Goal: Task Accomplishment & Management: Complete application form

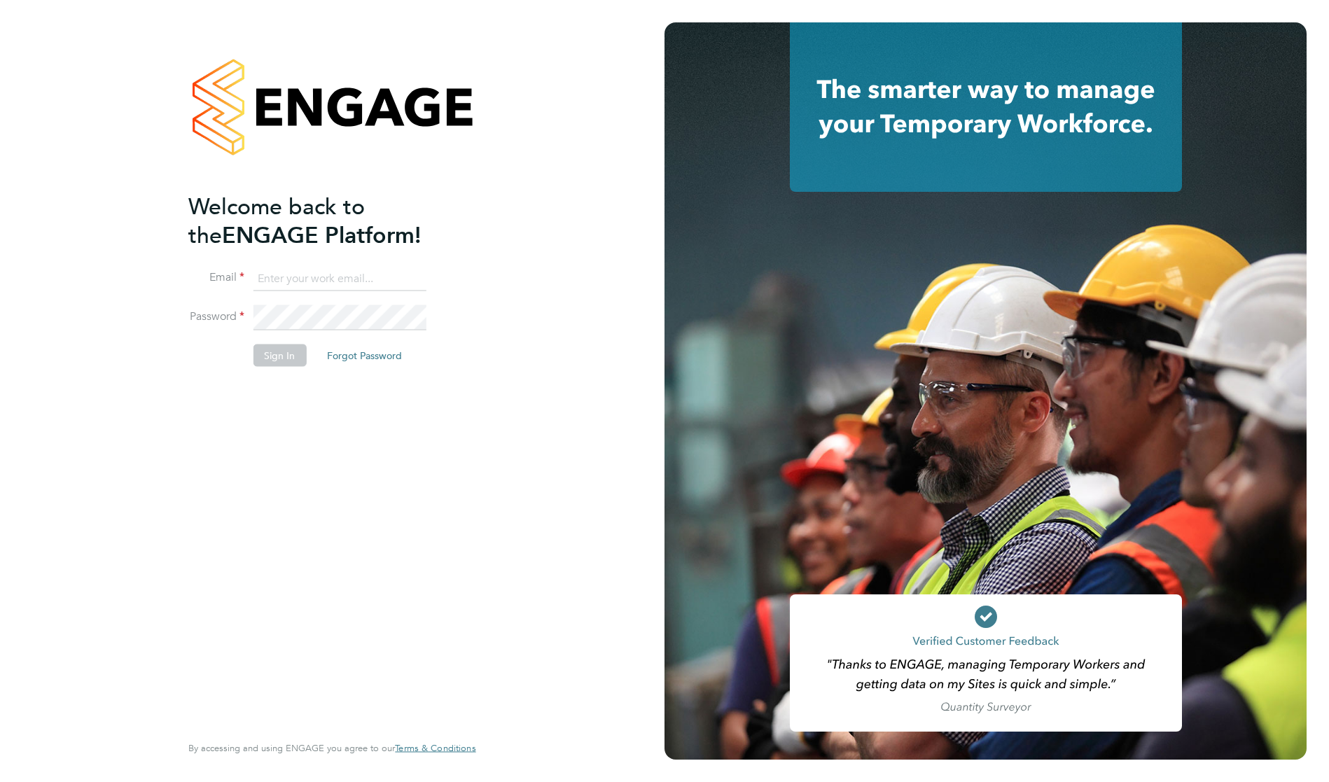
type input "frankied@hotmail.co.uk"
click at [444, 519] on div "Welcome back to the ENGAGE Platform! Email frankied@hotmail.co.uk Password Sign…" at bounding box center [324, 461] width 273 height 538
click at [286, 352] on button "Sign In" at bounding box center [279, 355] width 53 height 22
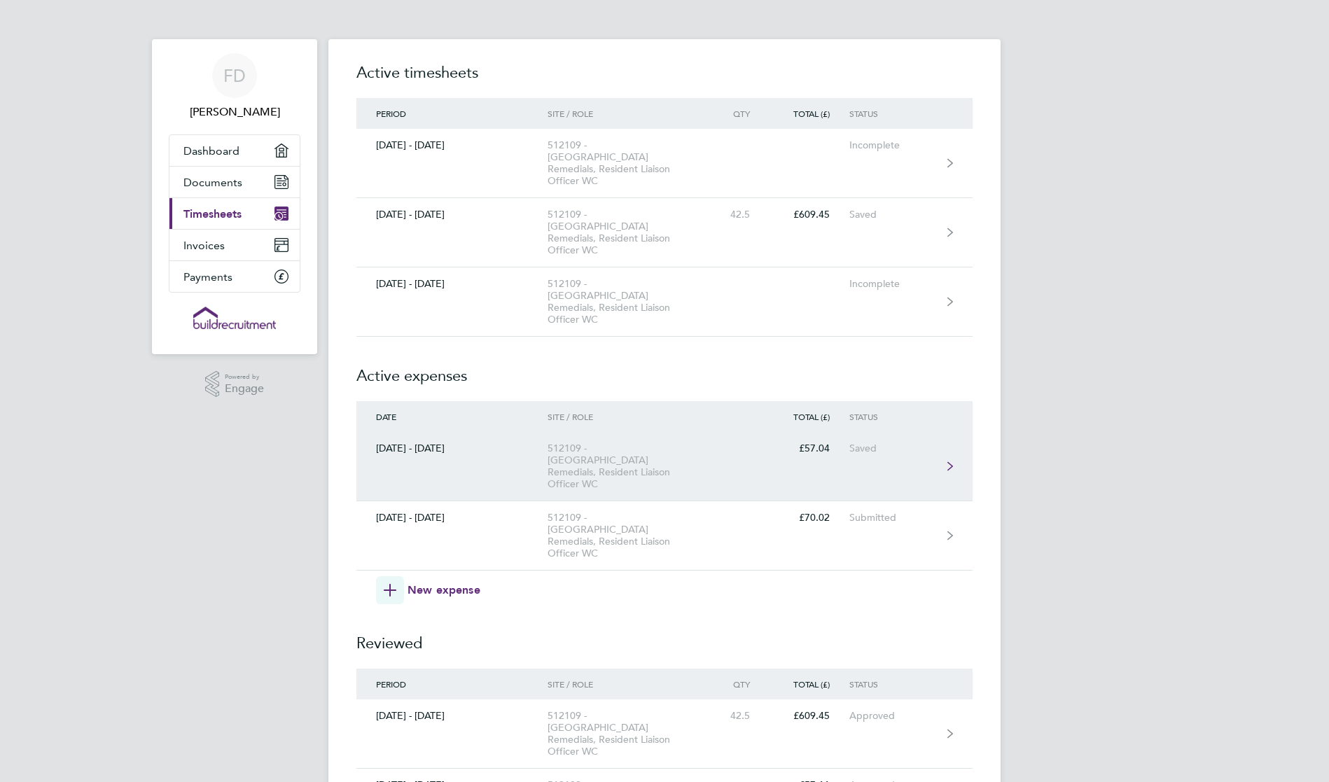
click at [888, 432] on link "[DATE] - [DATE] 512109 - [GEOGRAPHIC_DATA] Remedials, Resident Liaison Officer …" at bounding box center [664, 466] width 616 height 69
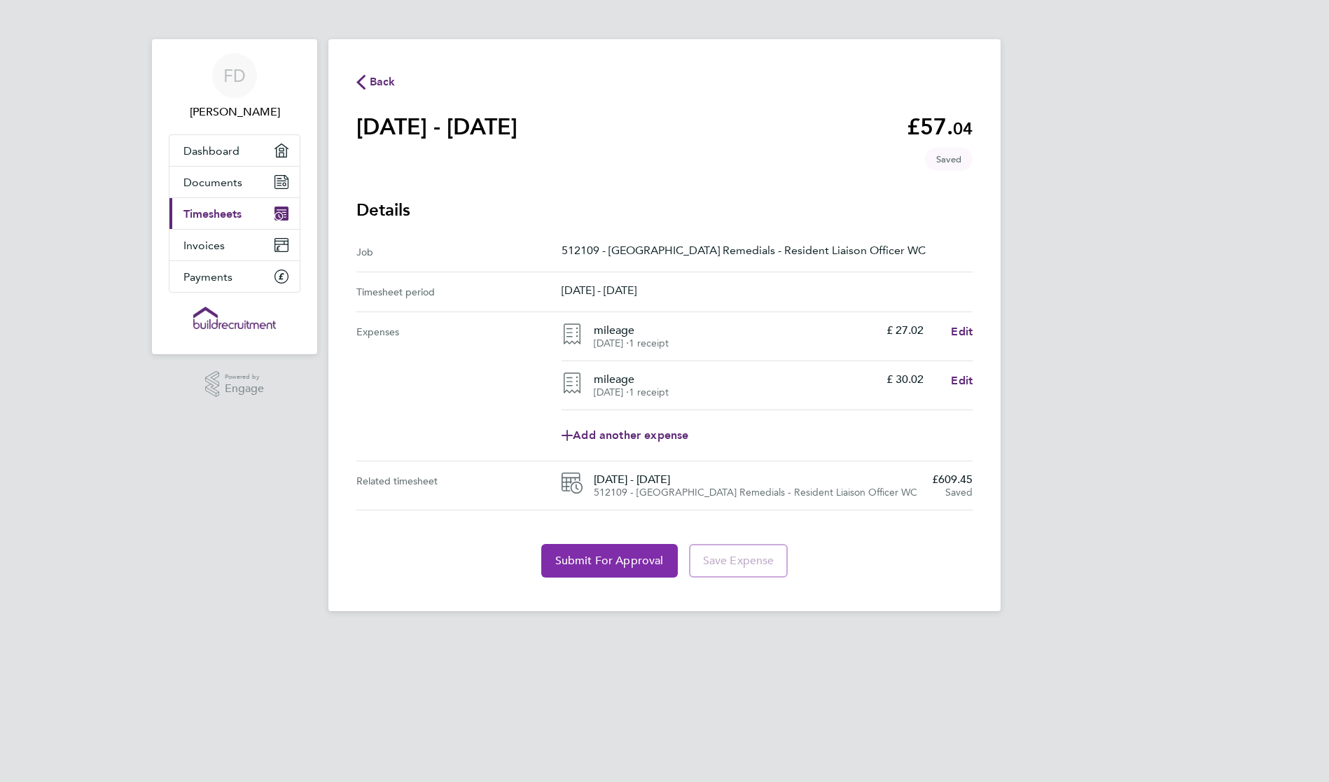
click at [595, 569] on button "Submit For Approval" at bounding box center [609, 561] width 137 height 34
click at [381, 86] on span "Back" at bounding box center [383, 82] width 26 height 17
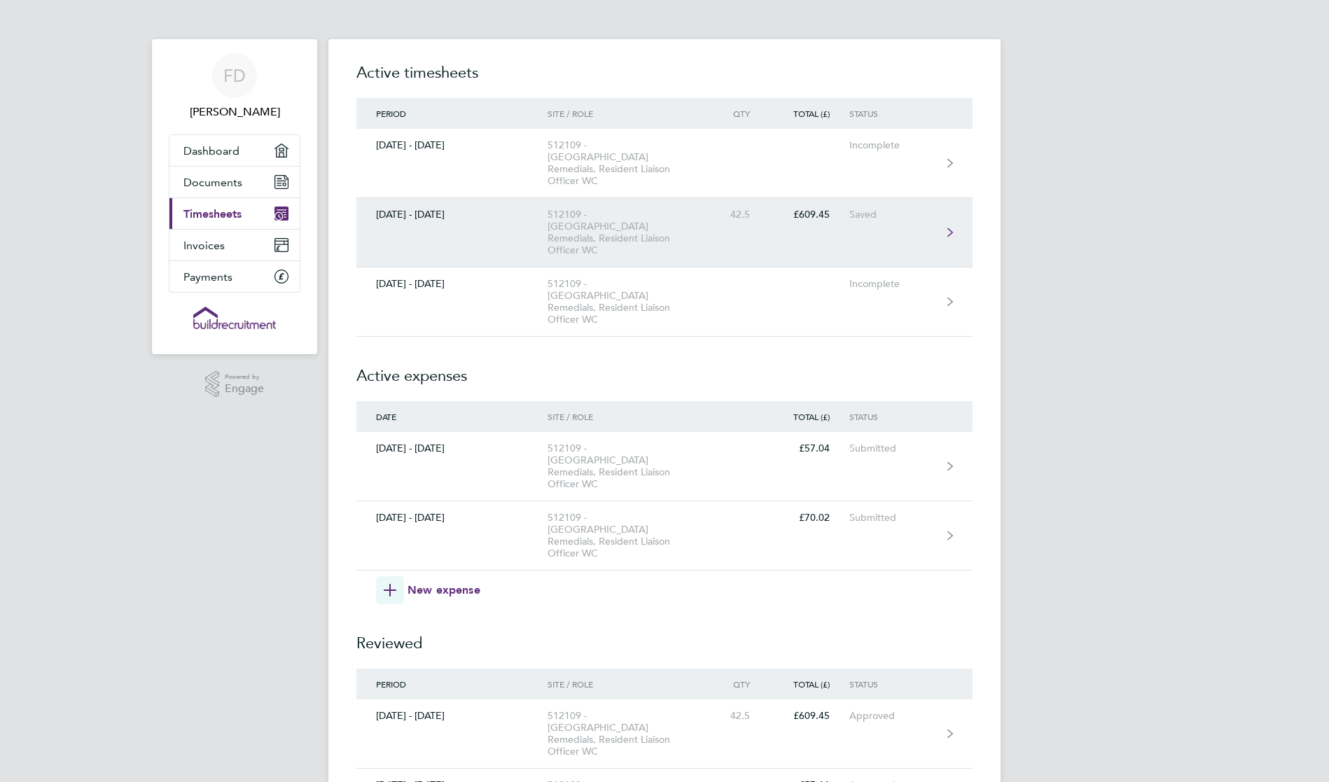
click at [405, 209] on div "[DATE] - [DATE]" at bounding box center [451, 215] width 191 height 12
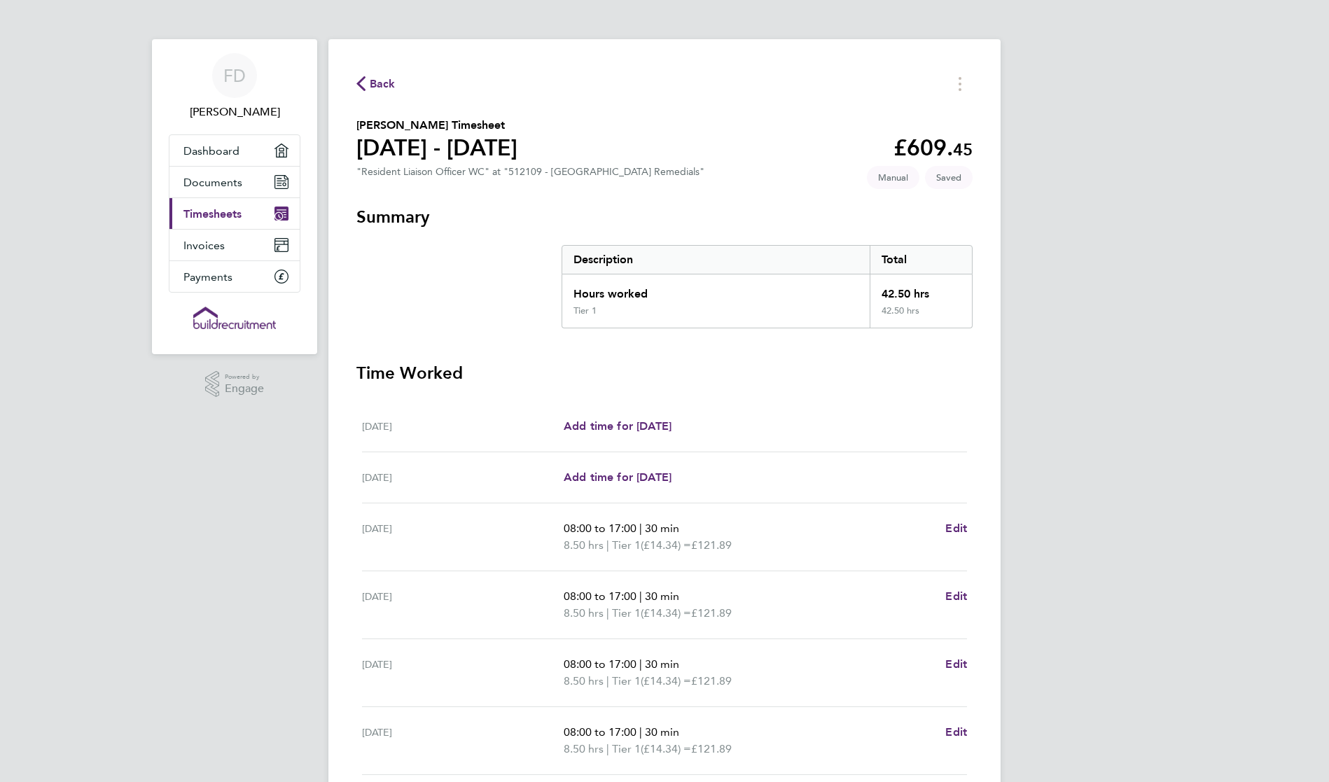
scroll to position [185, 0]
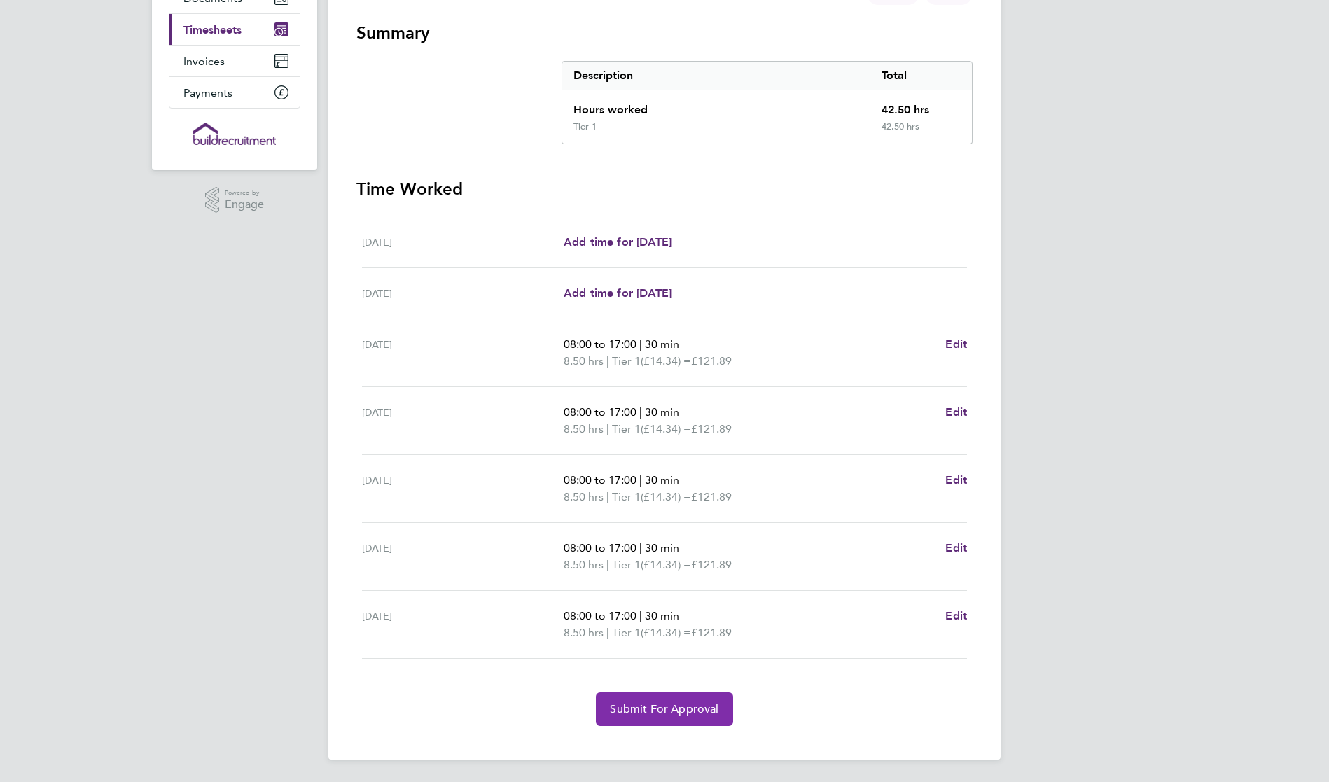
click at [672, 704] on span "Submit For Approval" at bounding box center [664, 709] width 109 height 14
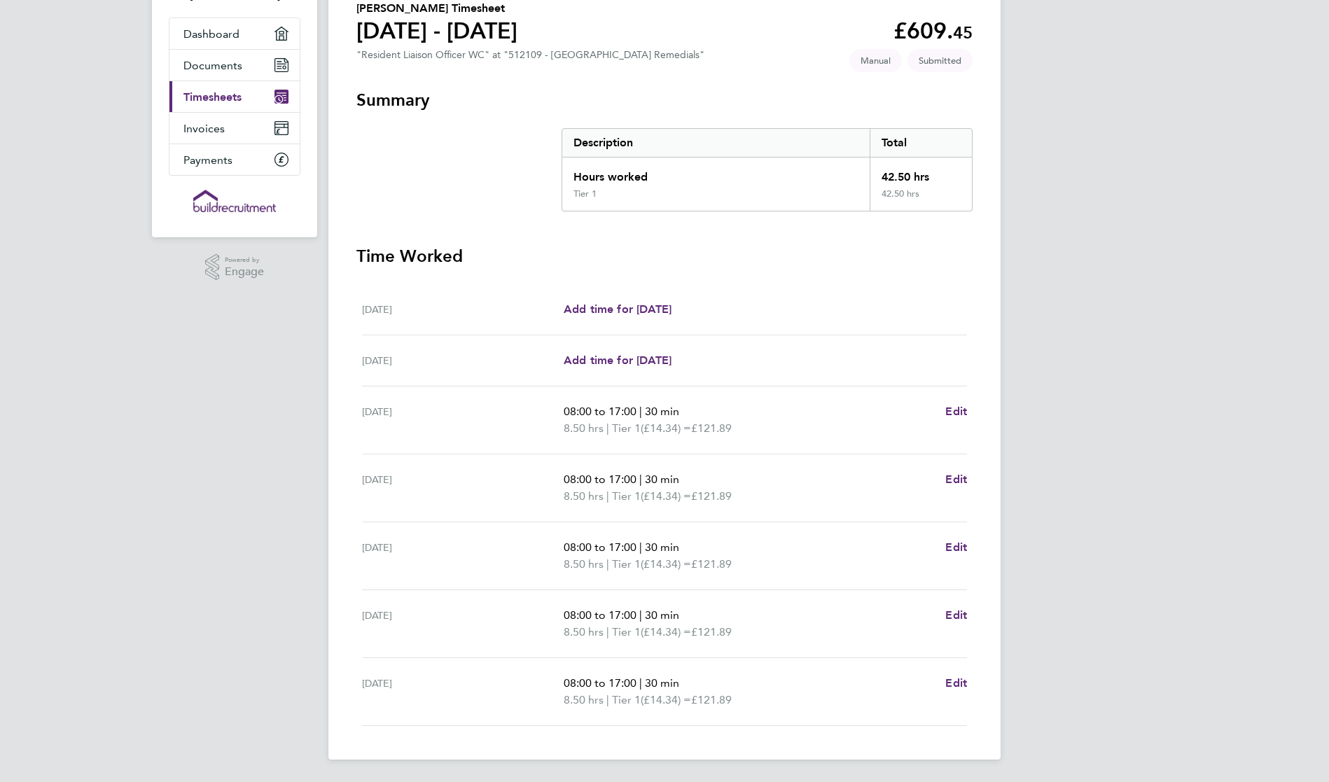
scroll to position [0, 0]
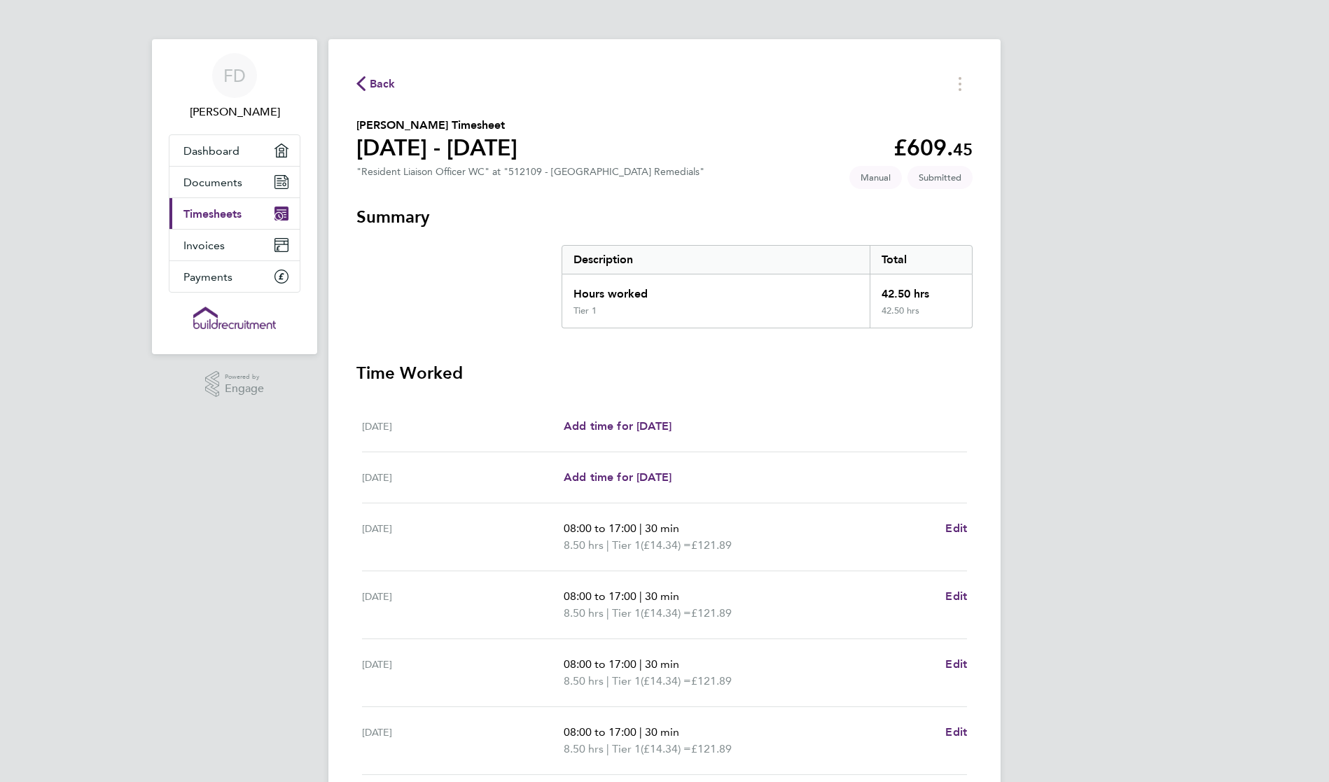
click at [363, 78] on icon "button" at bounding box center [360, 83] width 9 height 15
